Goal: Navigation & Orientation: Find specific page/section

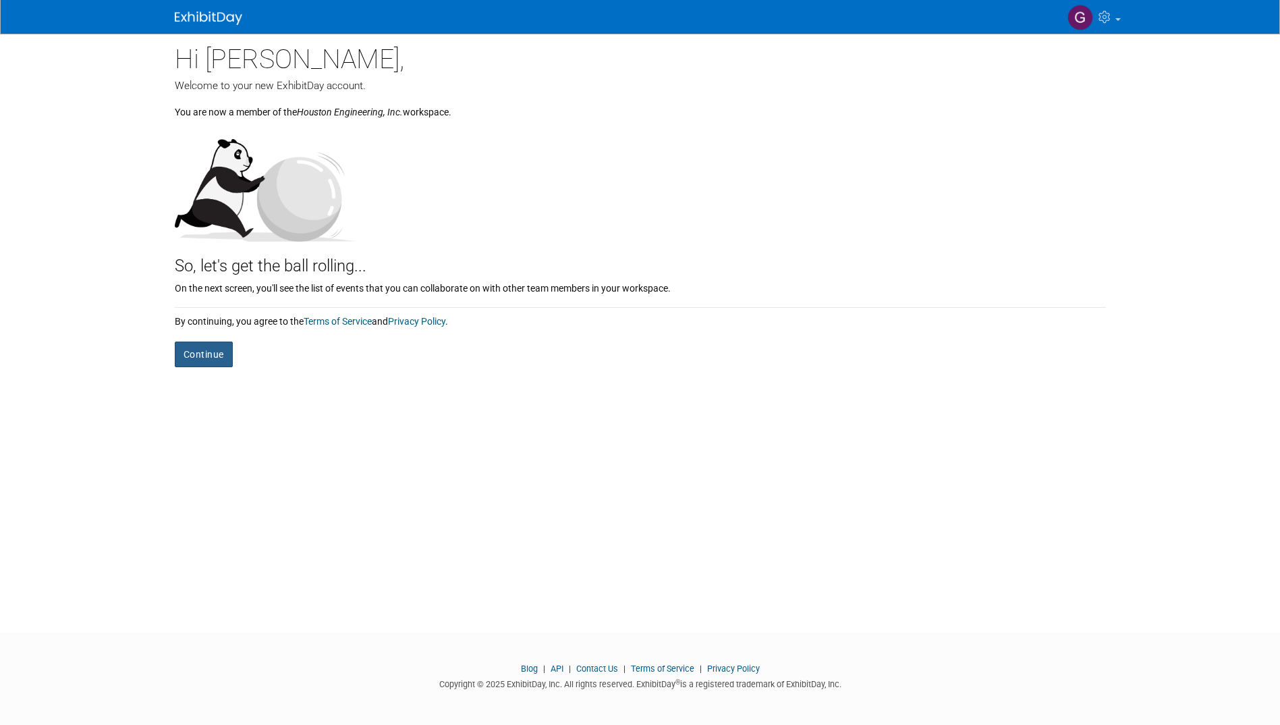
click at [218, 352] on button "Continue" at bounding box center [204, 354] width 58 height 26
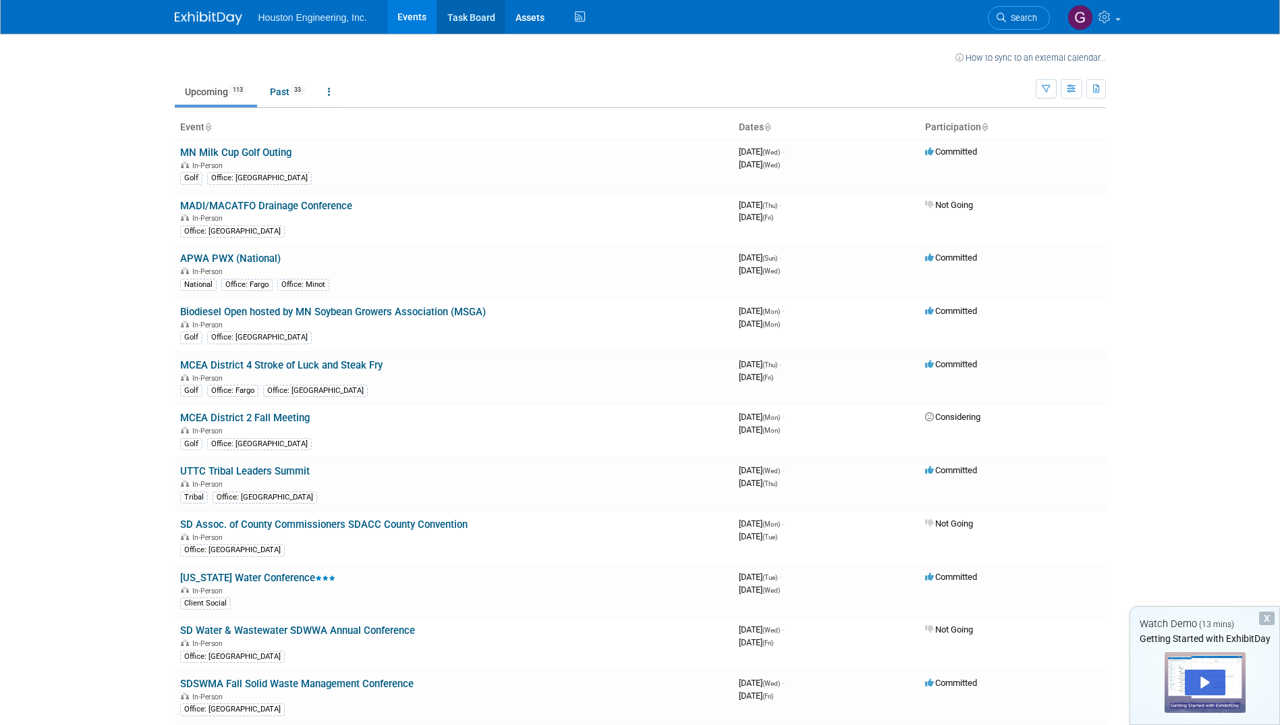
click at [481, 26] on link "Task Board" at bounding box center [471, 17] width 68 height 34
click at [225, 16] on img at bounding box center [208, 17] width 67 height 13
click at [1195, 171] on body "Houston Engineering, Inc. Events Task Board Assets Activity Feed My Account My …" at bounding box center [640, 362] width 1280 height 725
click at [273, 21] on span "Houston Engineering, Inc." at bounding box center [312, 17] width 109 height 11
click at [1111, 24] on link at bounding box center [1093, 17] width 66 height 34
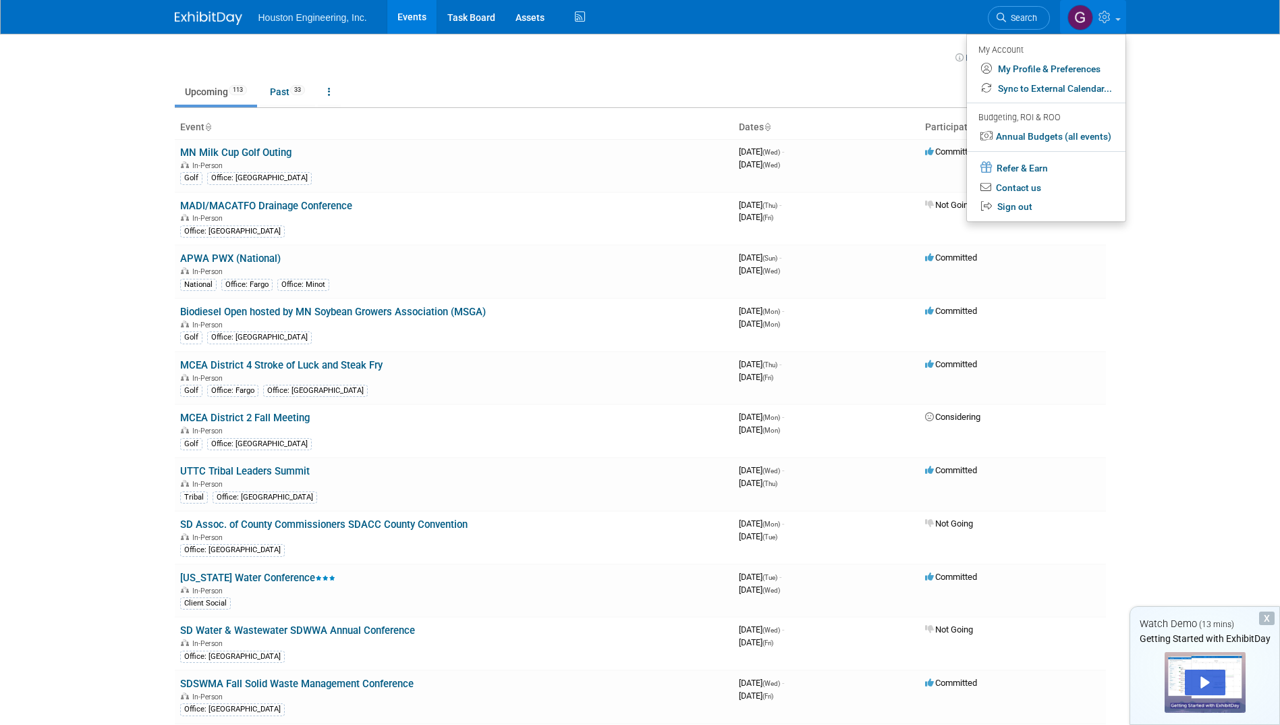
click at [1170, 87] on body "Houston Engineering, Inc. Events Task Board Assets Activity Feed My Account My …" at bounding box center [640, 362] width 1280 height 725
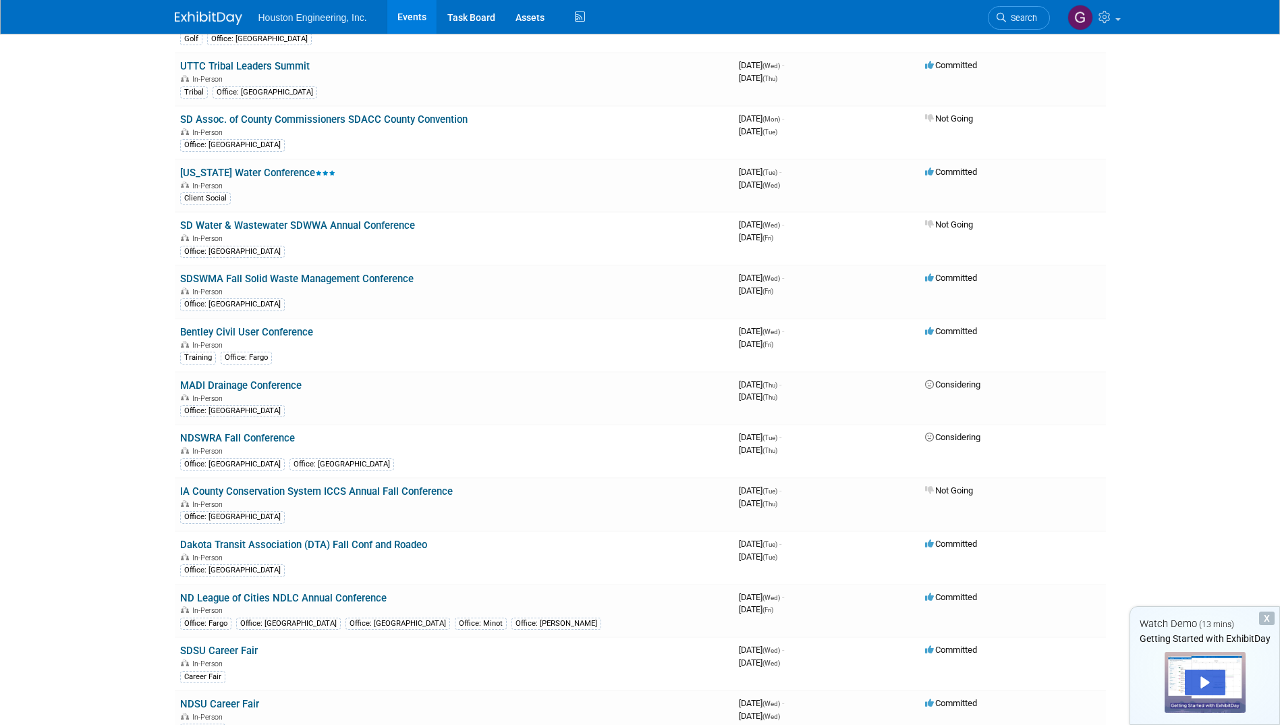
scroll to position [472, 0]
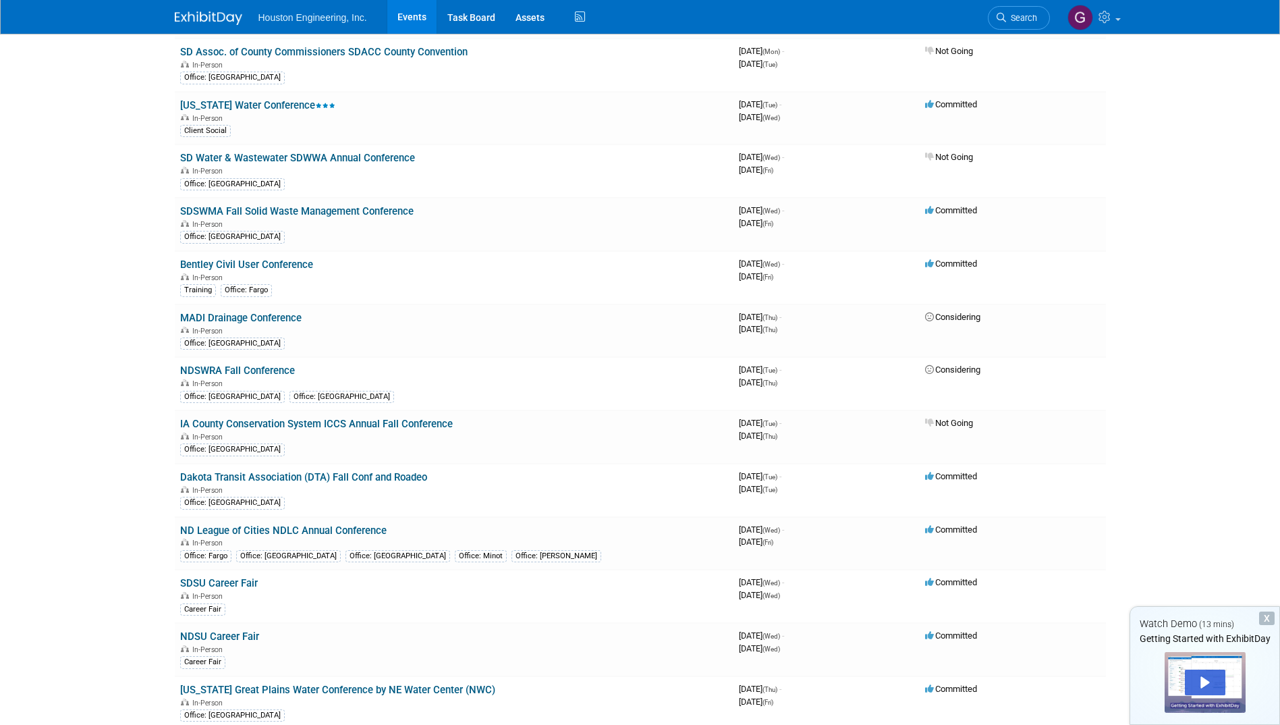
click at [1263, 622] on div "X" at bounding box center [1267, 617] width 16 height 13
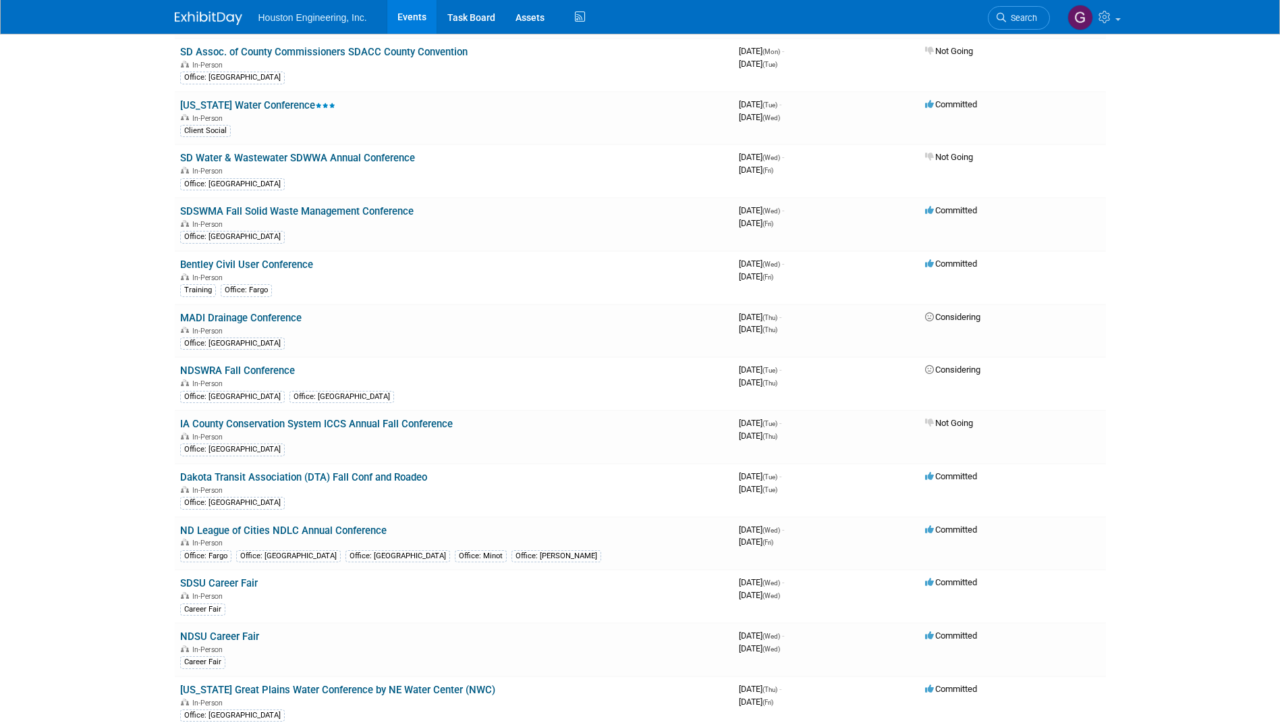
scroll to position [0, 0]
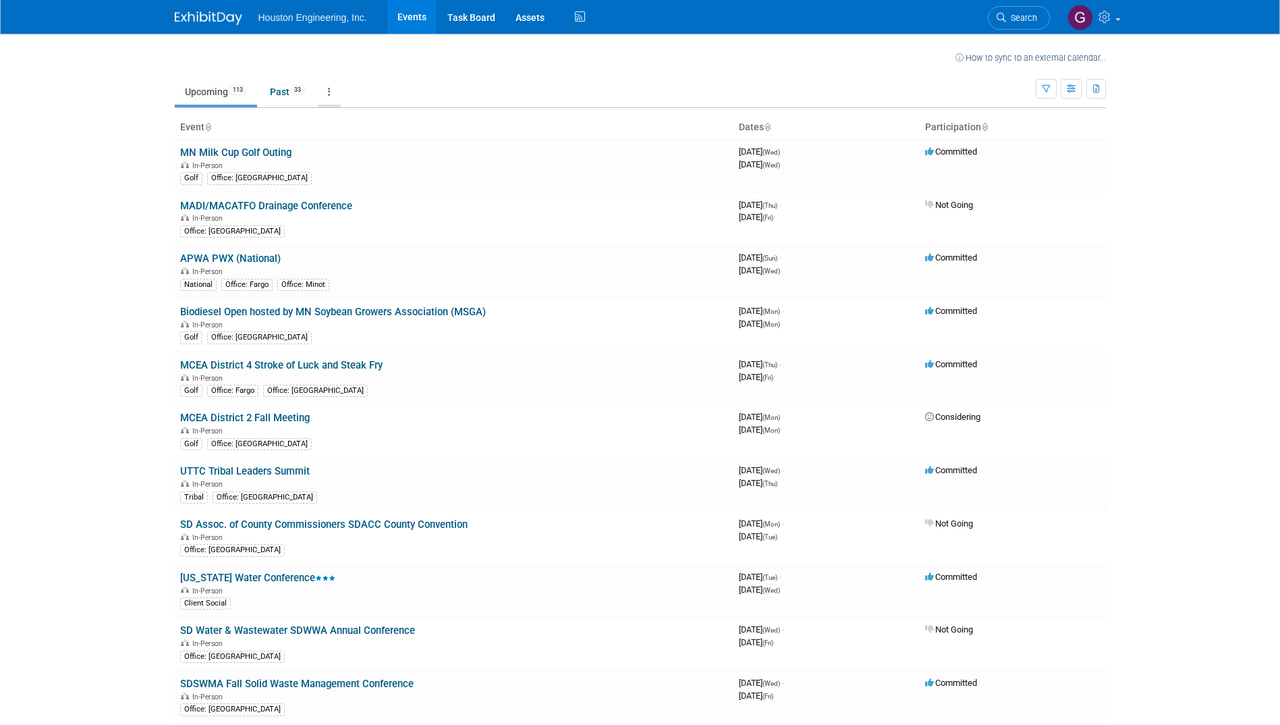
click at [337, 88] on link at bounding box center [329, 92] width 23 height 26
click at [377, 70] on td "Upcoming 113 Past 33 All Events 146 Past and Upcoming Grouped Annually Events g…" at bounding box center [605, 86] width 861 height 44
click at [486, 24] on link "Task Board" at bounding box center [471, 17] width 68 height 34
click at [317, 7] on li "Houston Engineering, Inc." at bounding box center [322, 13] width 128 height 20
click at [314, 13] on span "Houston Engineering, Inc." at bounding box center [312, 17] width 109 height 11
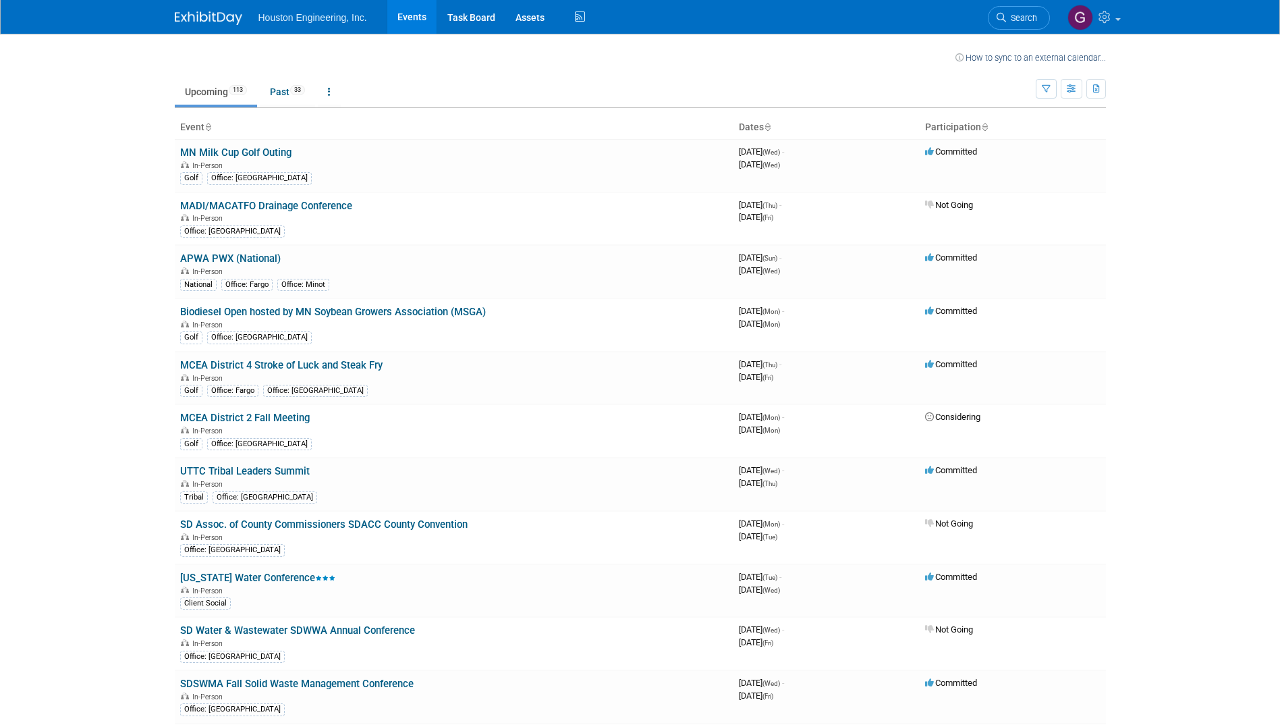
click at [202, 19] on img at bounding box center [208, 17] width 67 height 13
click at [214, 18] on img at bounding box center [208, 17] width 67 height 13
click at [1116, 21] on link at bounding box center [1093, 17] width 66 height 34
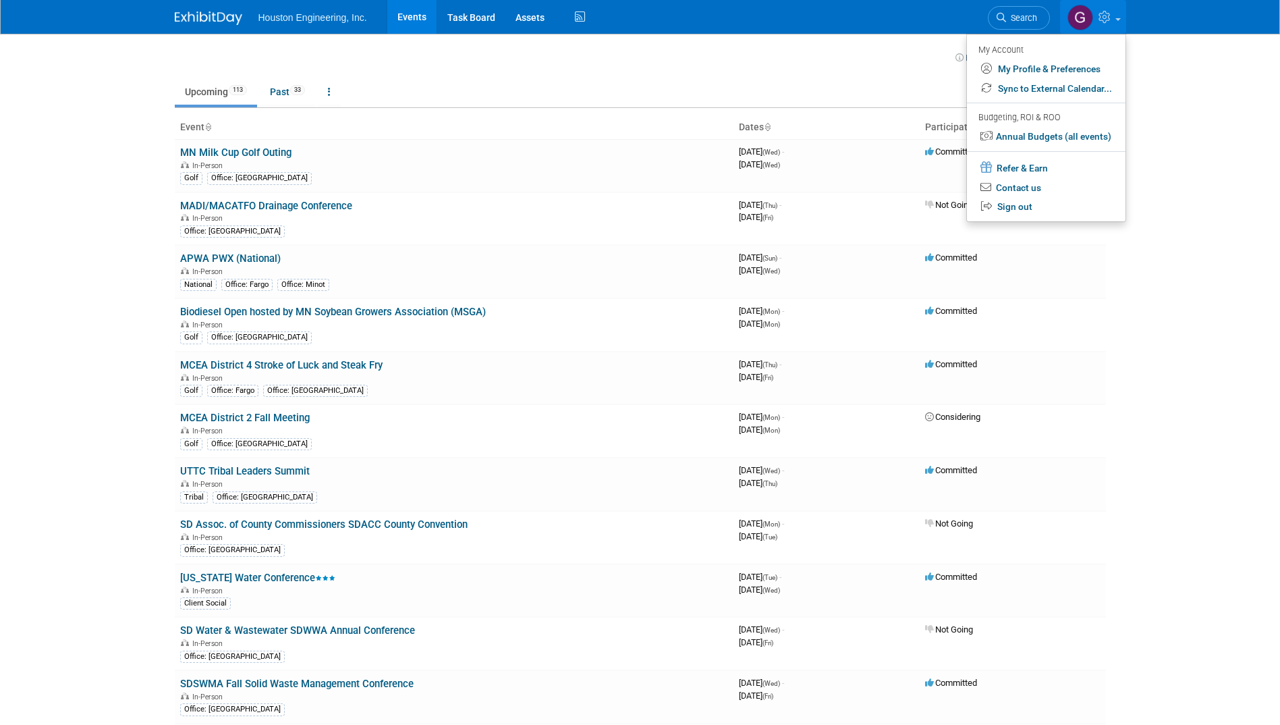
click at [1155, 45] on body "Houston Engineering, Inc. Events Task Board Assets Activity Feed My Account My …" at bounding box center [640, 362] width 1280 height 725
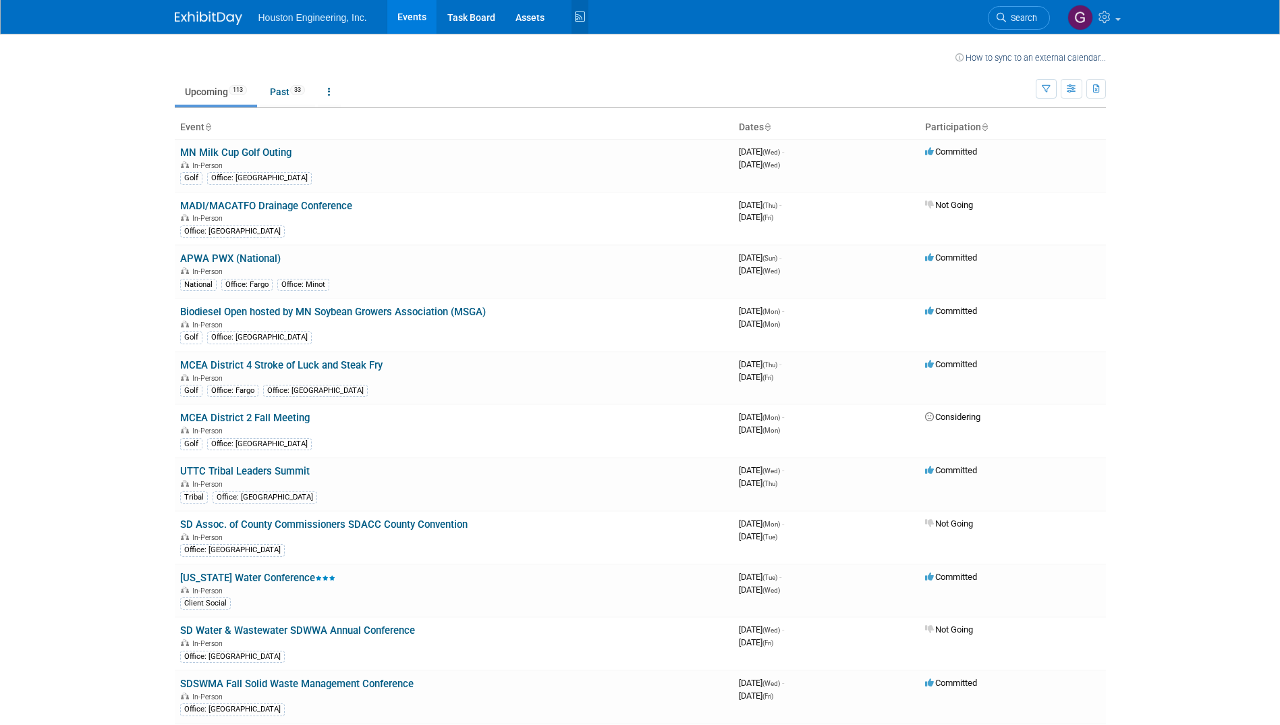
click at [578, 19] on icon at bounding box center [580, 17] width 17 height 21
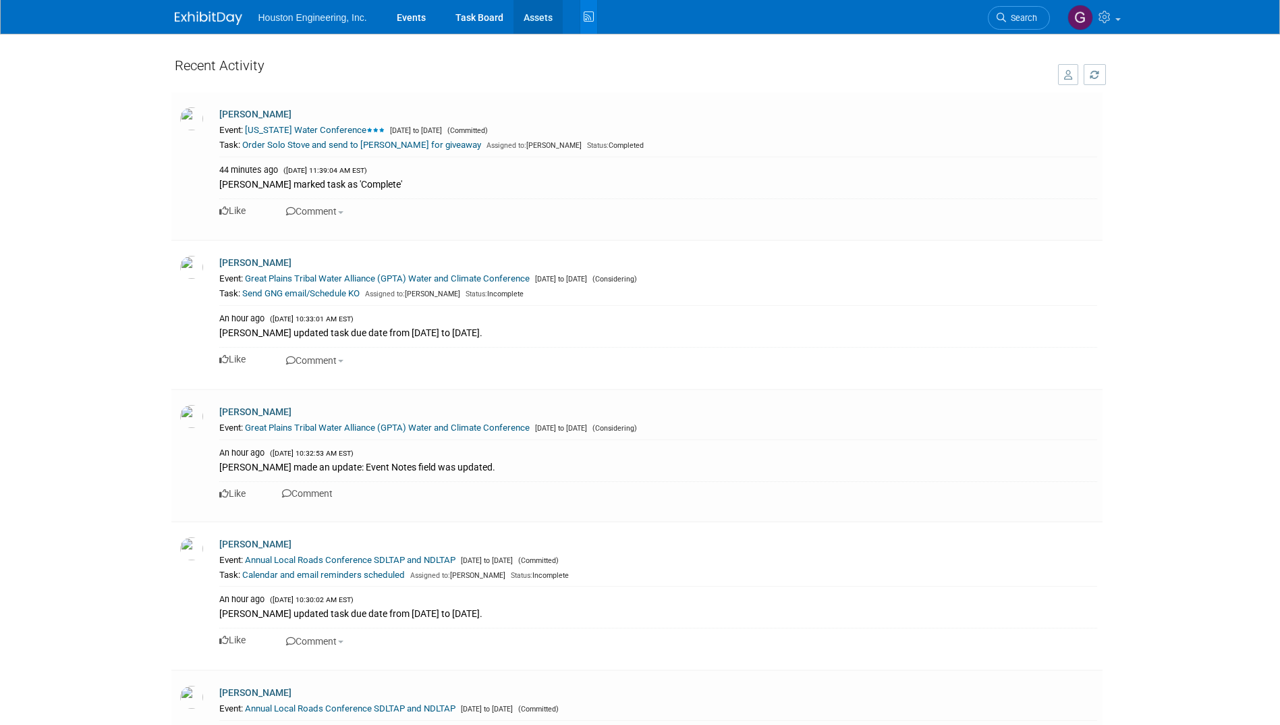
click at [539, 20] on link "Assets" at bounding box center [538, 17] width 49 height 34
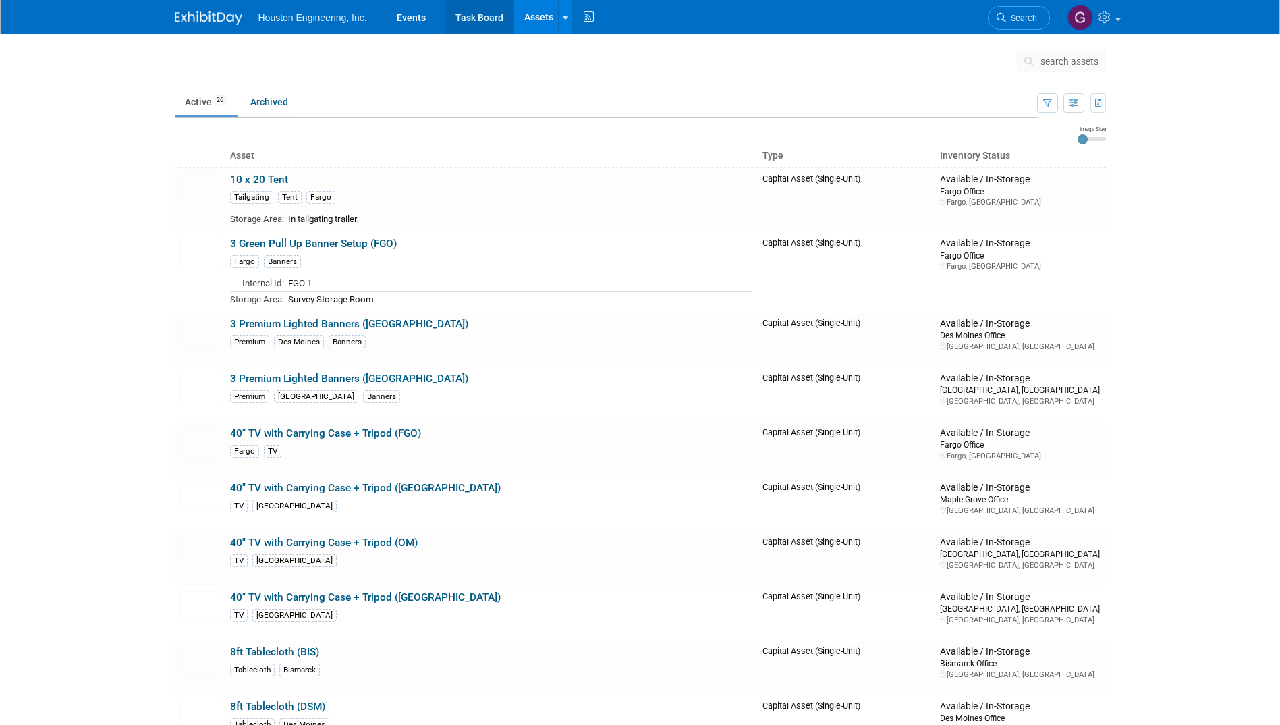
click at [482, 13] on link "Task Board" at bounding box center [479, 17] width 68 height 34
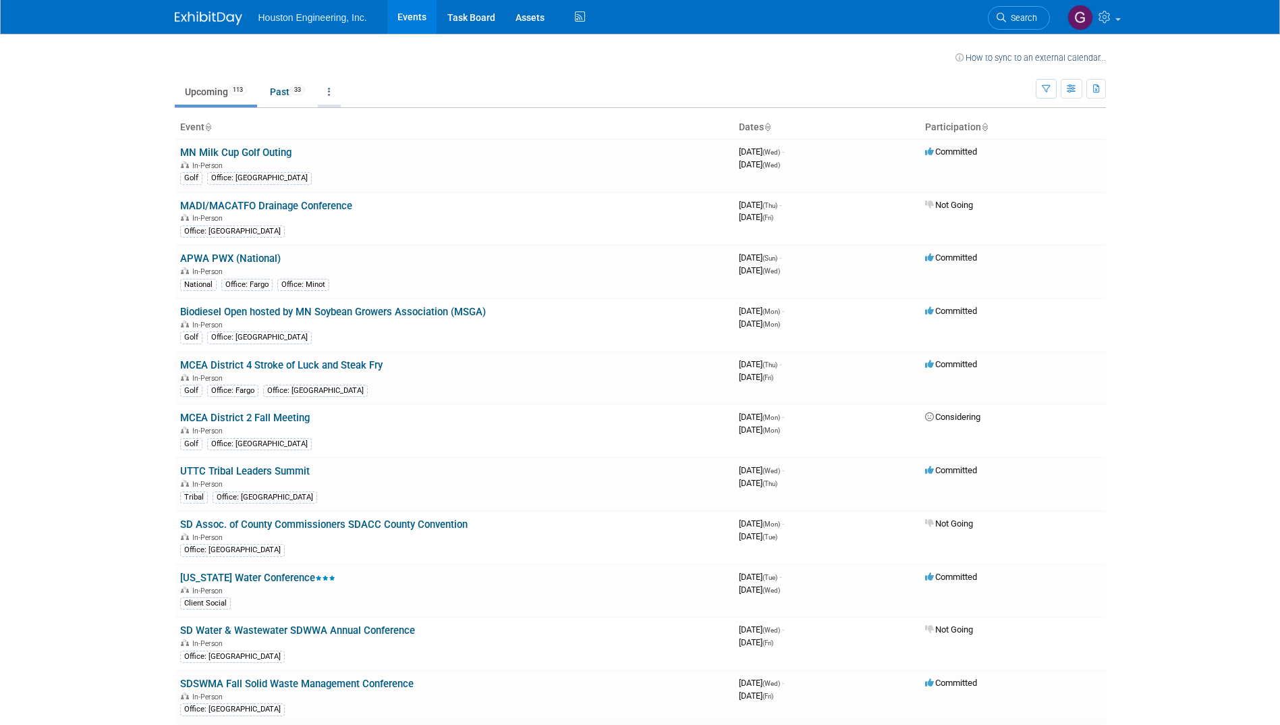
click at [330, 90] on link at bounding box center [329, 92] width 23 height 26
click at [397, 65] on td "Upcoming 113 Past 33 All Events 146 Past and Upcoming Grouped Annually Events g…" at bounding box center [605, 86] width 861 height 44
click at [1107, 25] on link at bounding box center [1093, 17] width 66 height 34
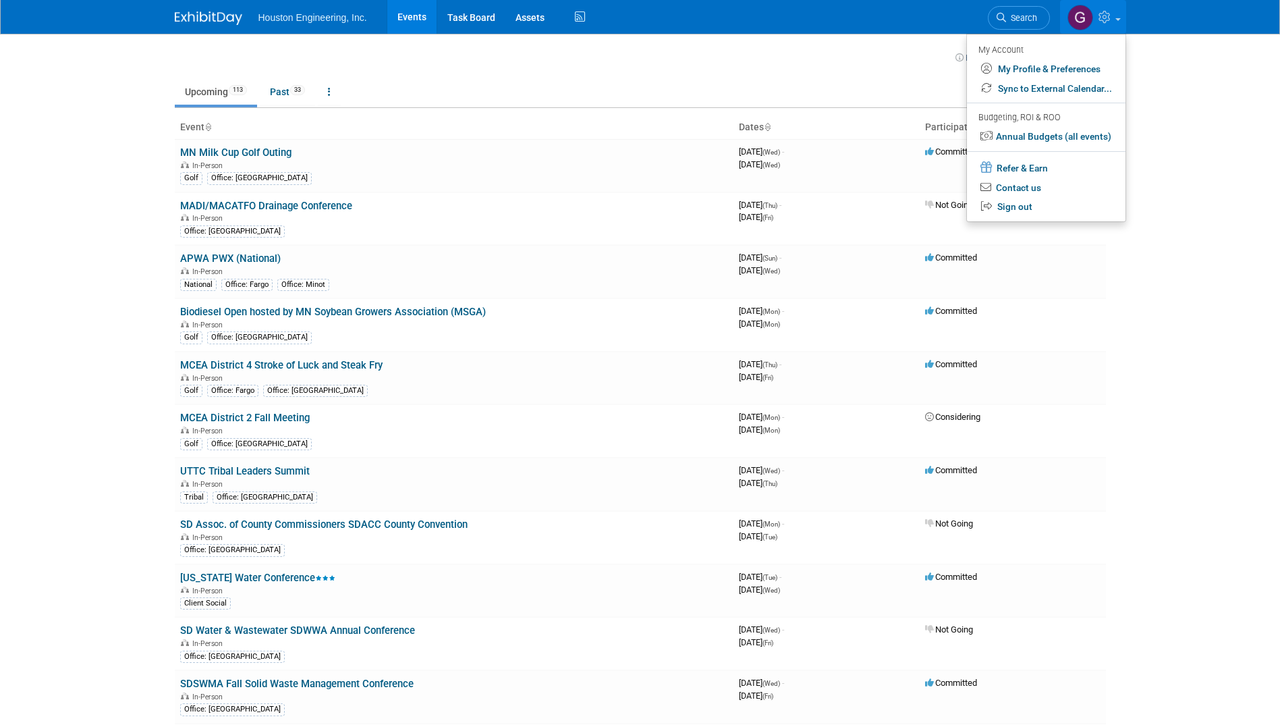
click at [1107, 25] on link at bounding box center [1093, 17] width 66 height 34
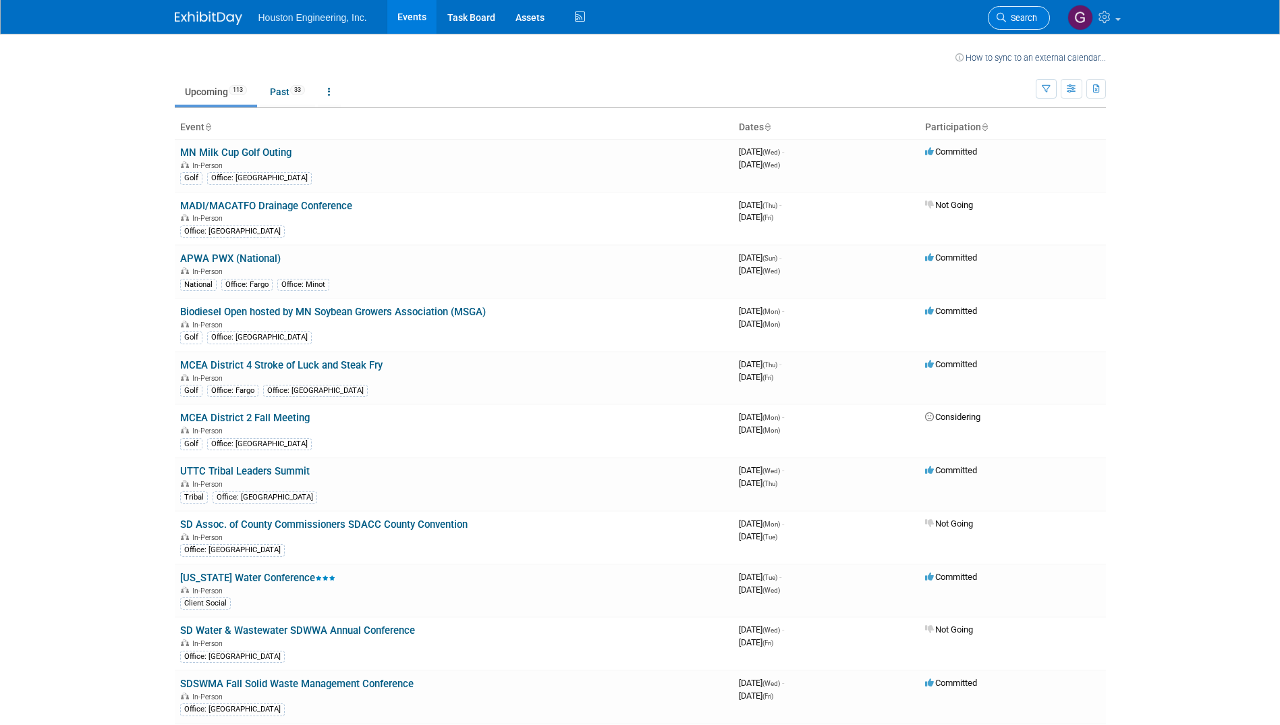
click at [1026, 11] on link "Search" at bounding box center [1019, 18] width 62 height 24
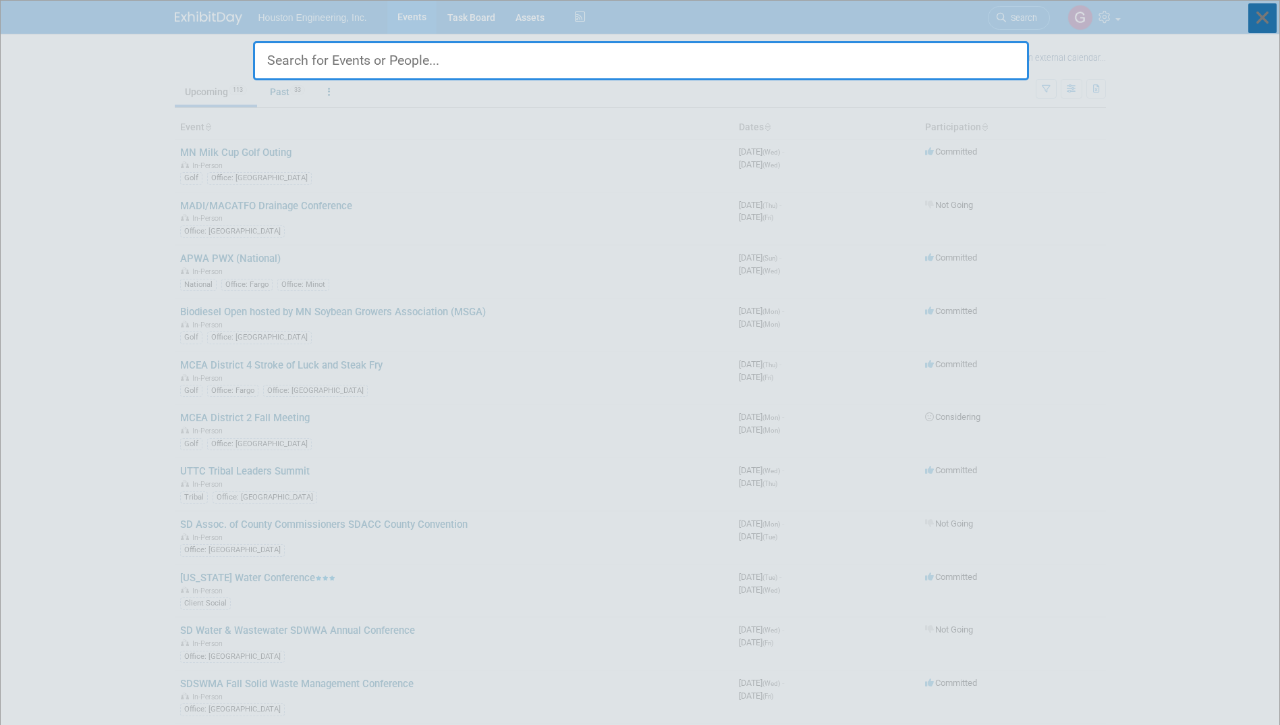
click at [1259, 32] on icon at bounding box center [1263, 18] width 28 height 30
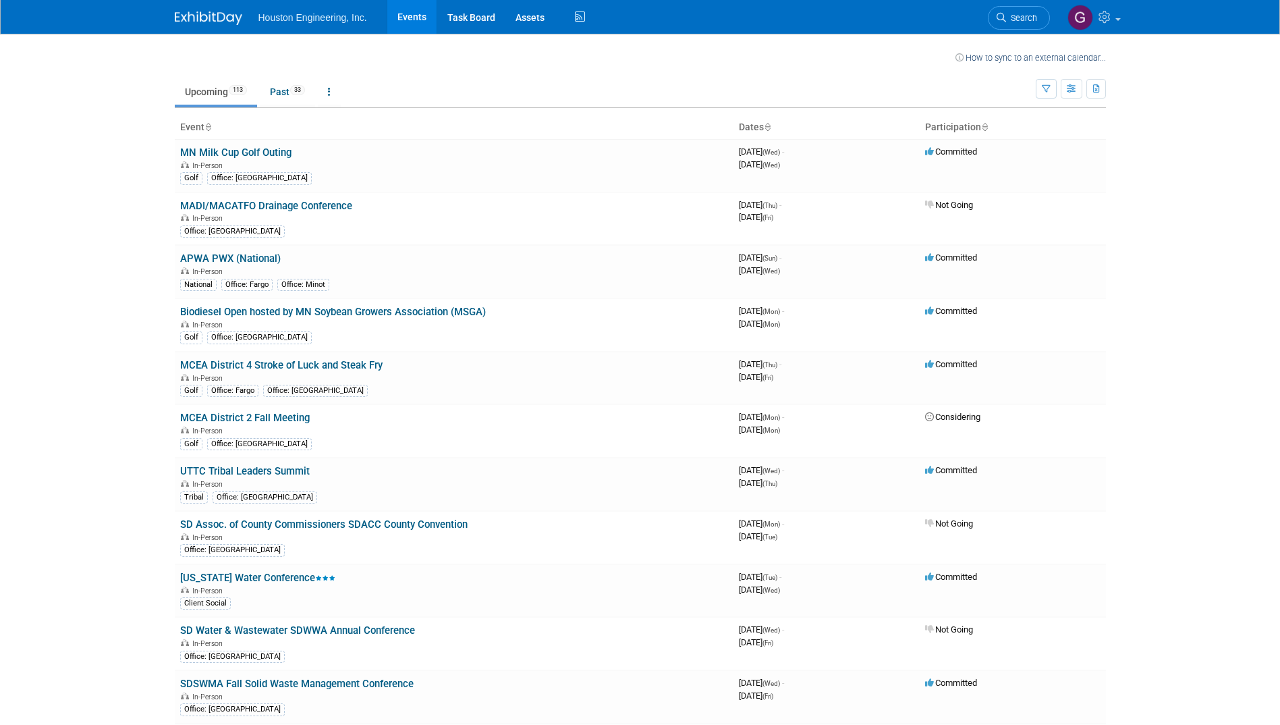
click at [188, 9] on link at bounding box center [217, 11] width 84 height 11
